Goal: Navigation & Orientation: Find specific page/section

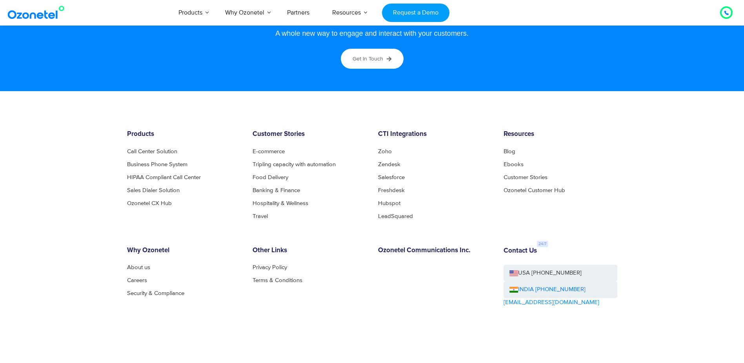
scroll to position [4199, 0]
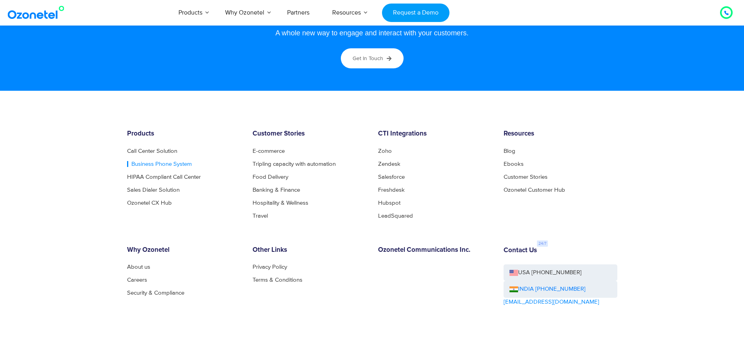
click at [171, 163] on link "Business Phone System" at bounding box center [159, 164] width 65 height 6
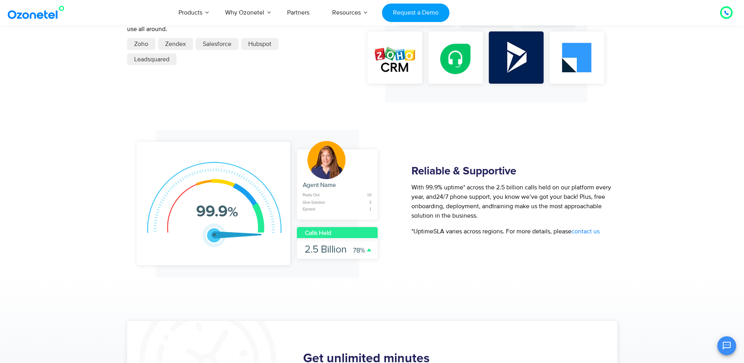
scroll to position [1138, 0]
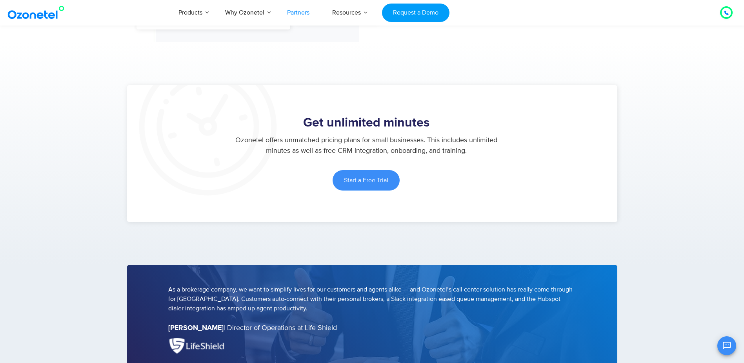
click at [301, 13] on link "Partners" at bounding box center [298, 13] width 45 height 26
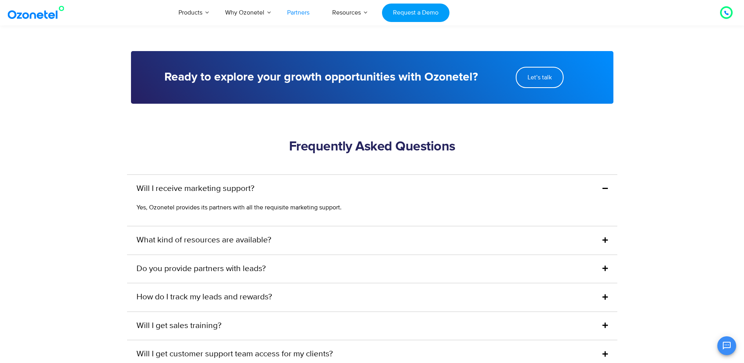
scroll to position [1845, 0]
